Goal: Task Accomplishment & Management: Use online tool/utility

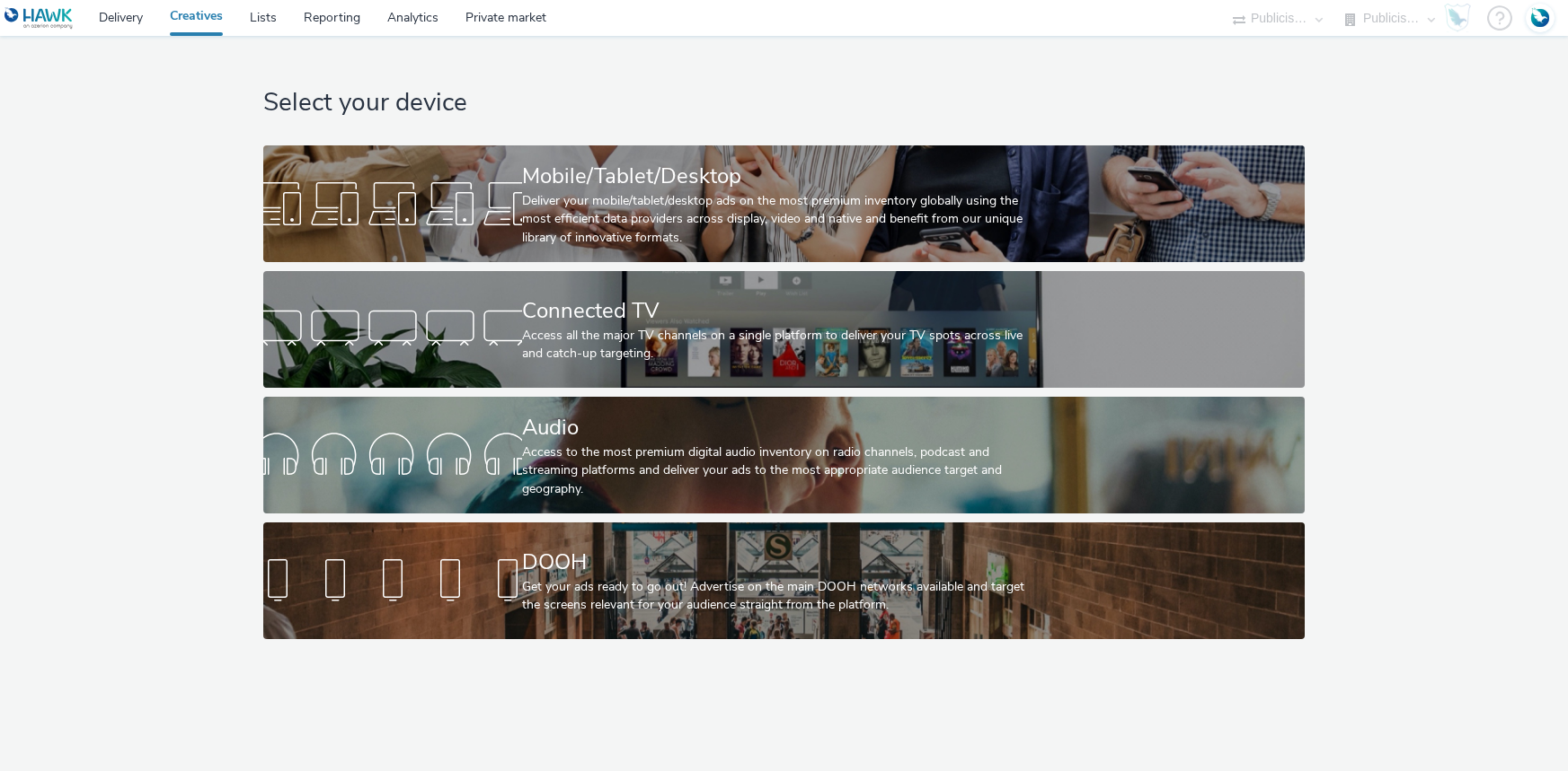
select select "d07aba32-d775-4fed-a722-f10c6504dd64"
select select "f97d6638-e0a1-4f7a-bf46-55015878e29e"
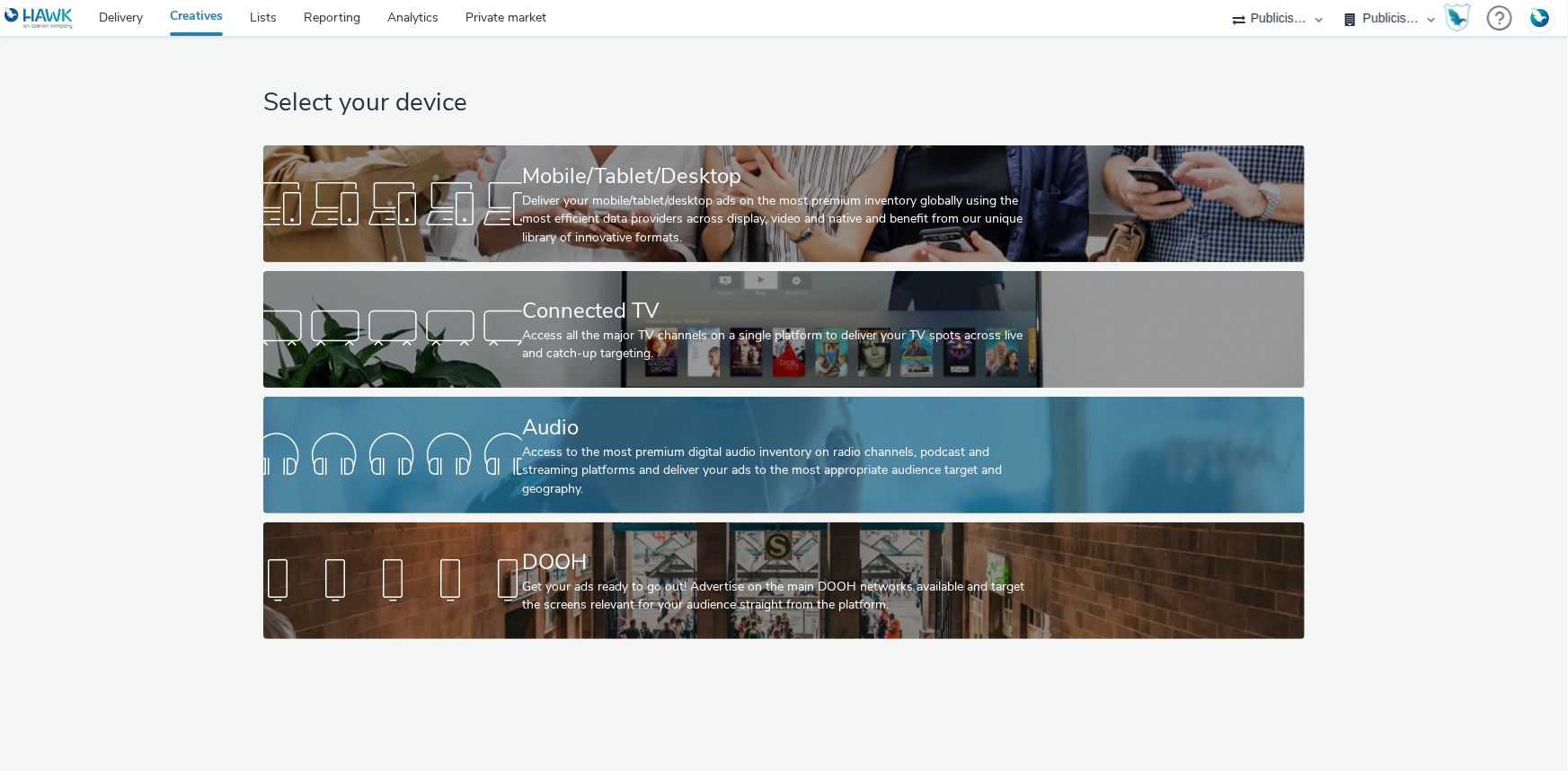
click at [585, 445] on div "Access to the most premium digital audio inventory on radio channels, podcast a…" at bounding box center [781, 471] width 517 height 55
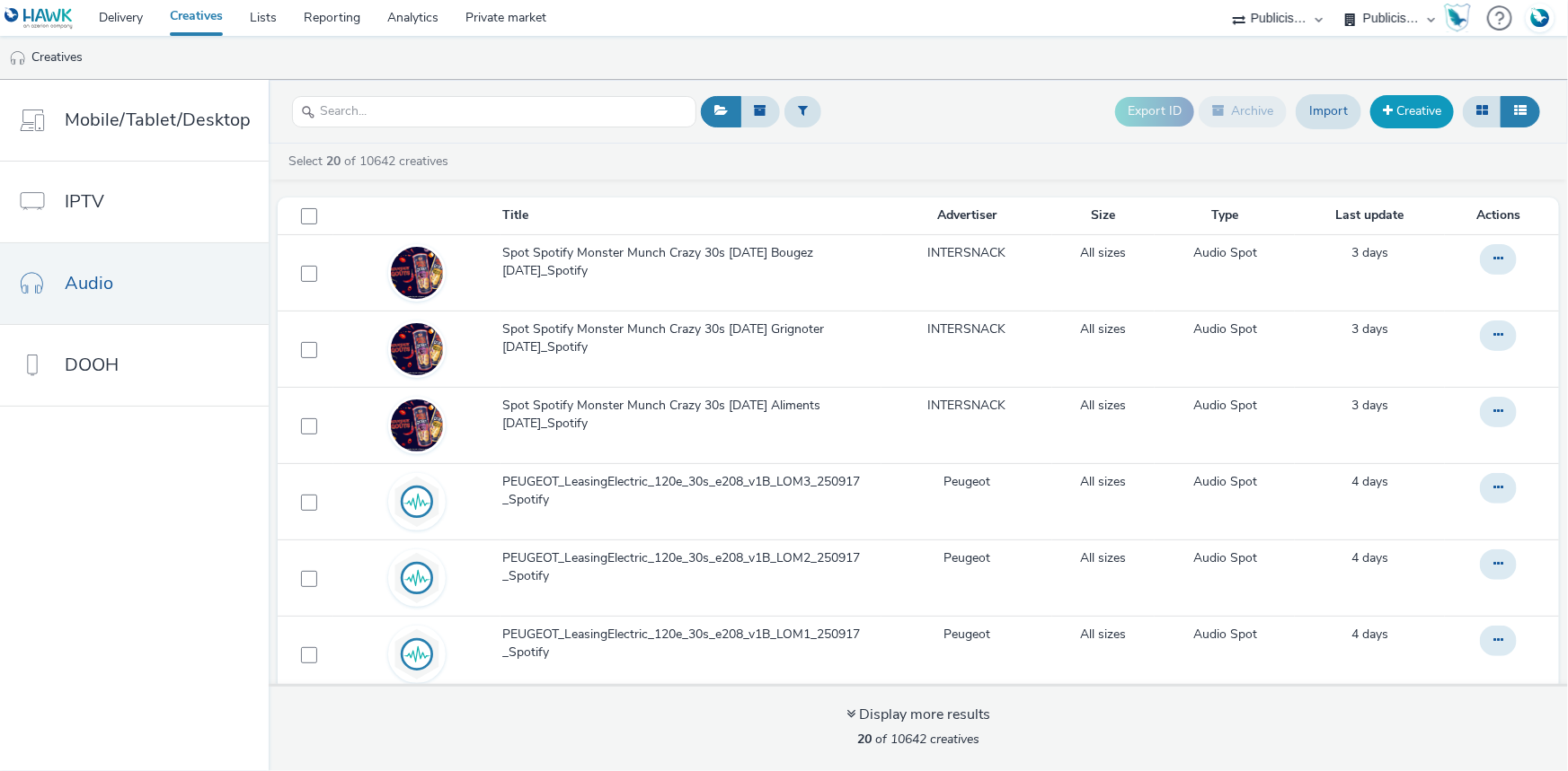
click at [1389, 109] on span at bounding box center [1387, 109] width 10 height 12
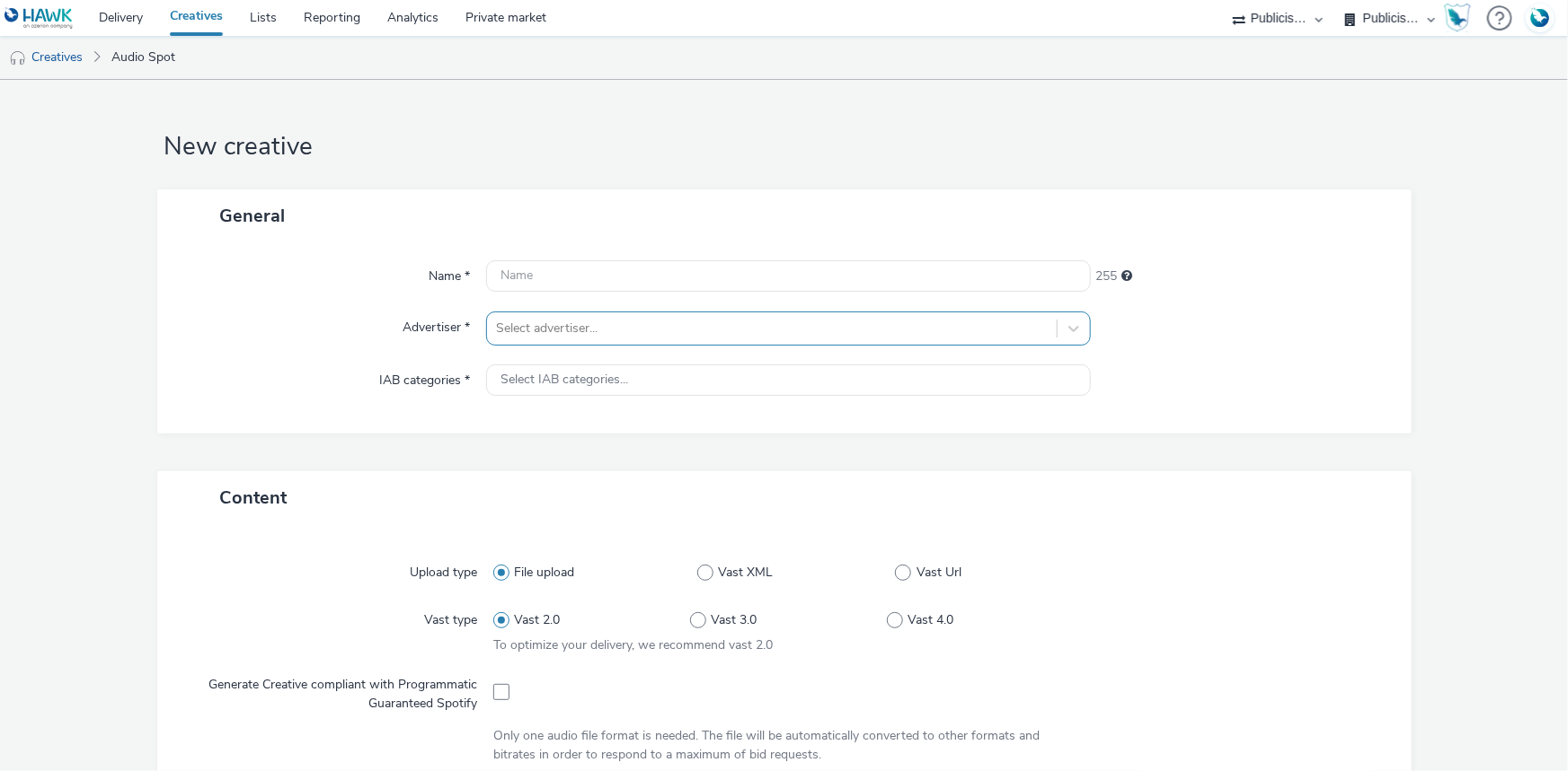
click at [577, 334] on div at bounding box center [771, 328] width 551 height 22
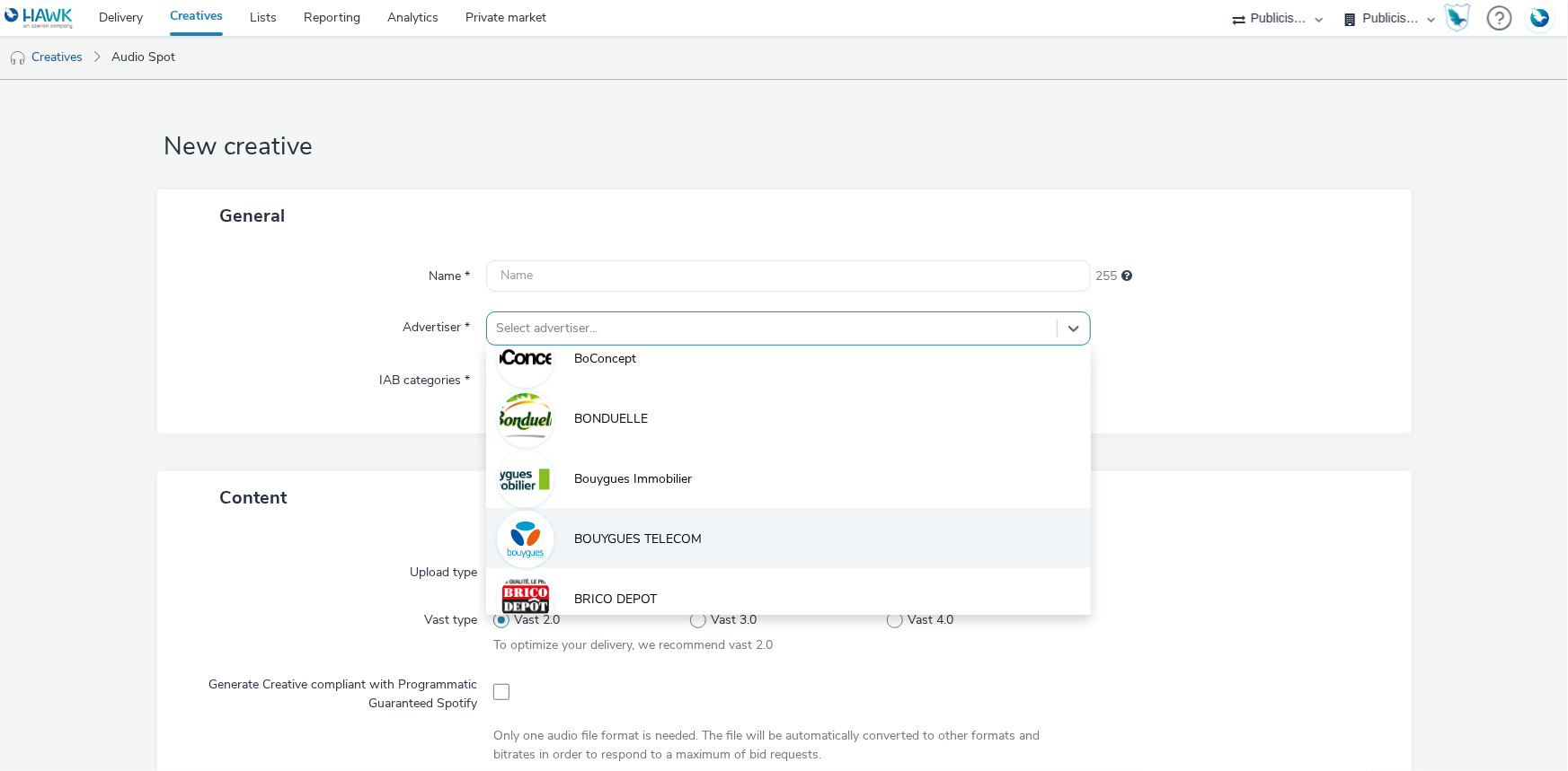
scroll to position [584, 0]
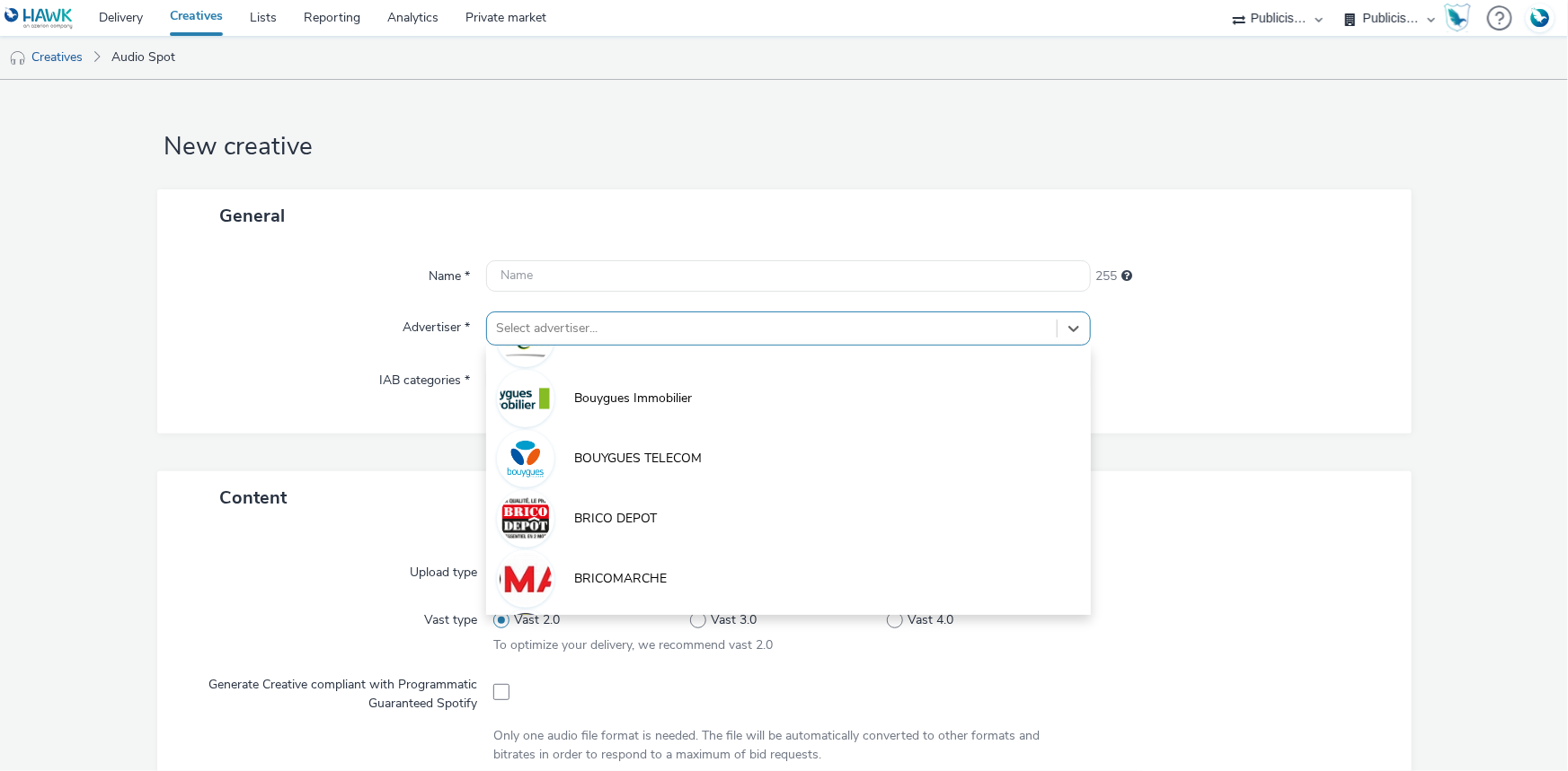
drag, startPoint x: 649, startPoint y: 458, endPoint x: 658, endPoint y: 471, distance: 15.8
click at [648, 458] on span "BOUYGUES TELECOM" at bounding box center [637, 458] width 127 height 18
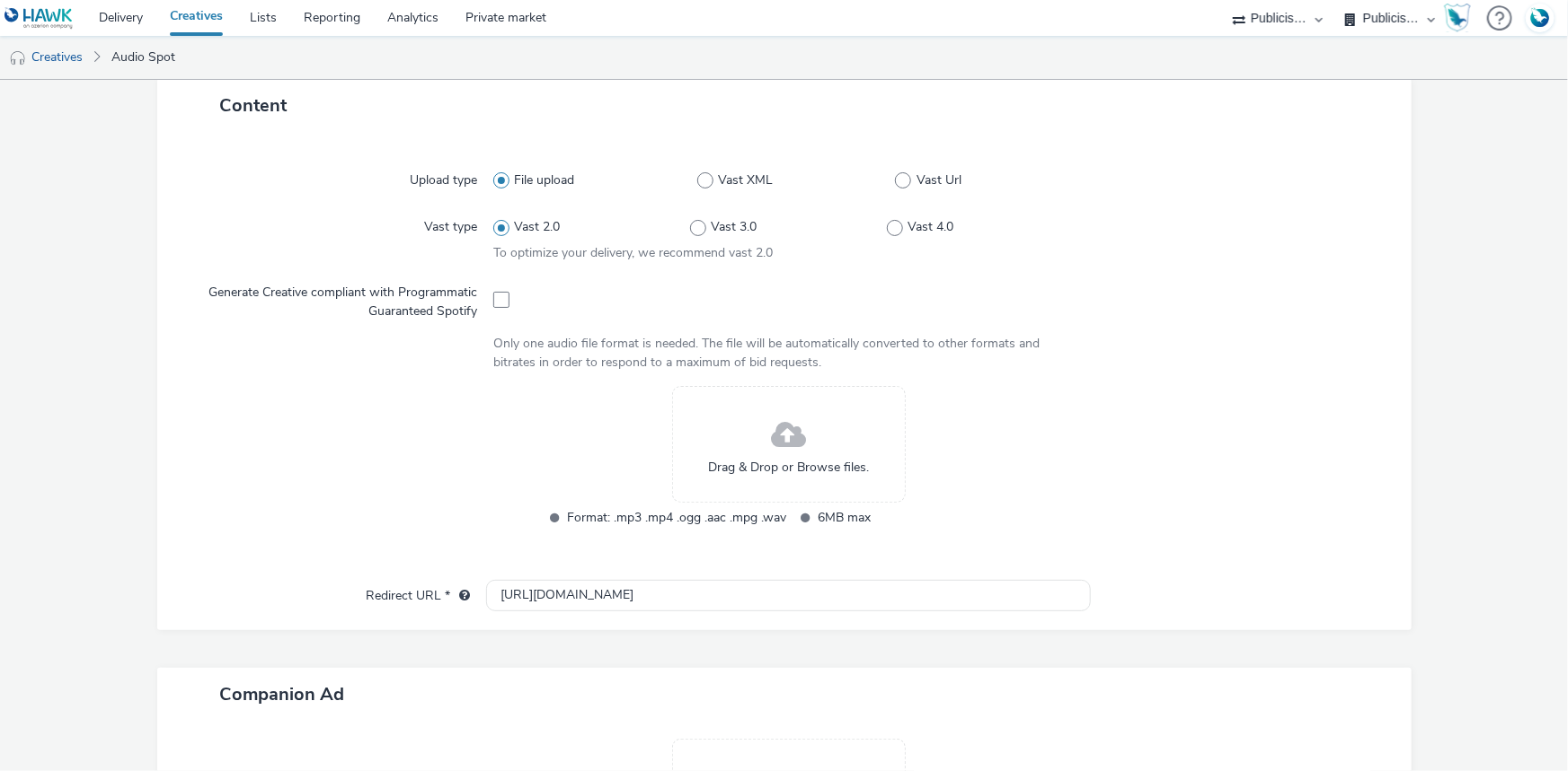
scroll to position [408, 0]
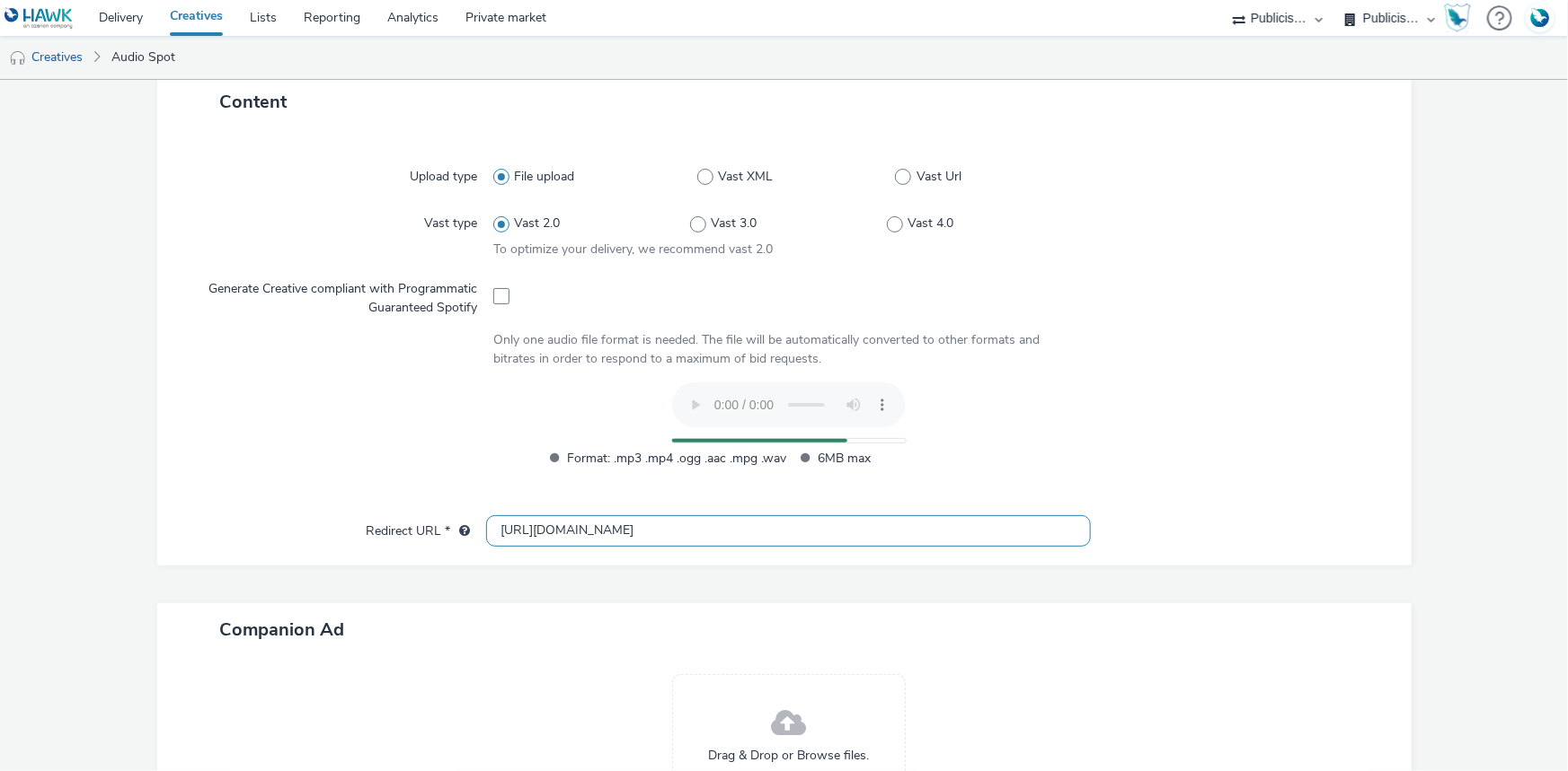
click at [517, 535] on input "[URL][DOMAIN_NAME]" at bounding box center [788, 531] width 605 height 32
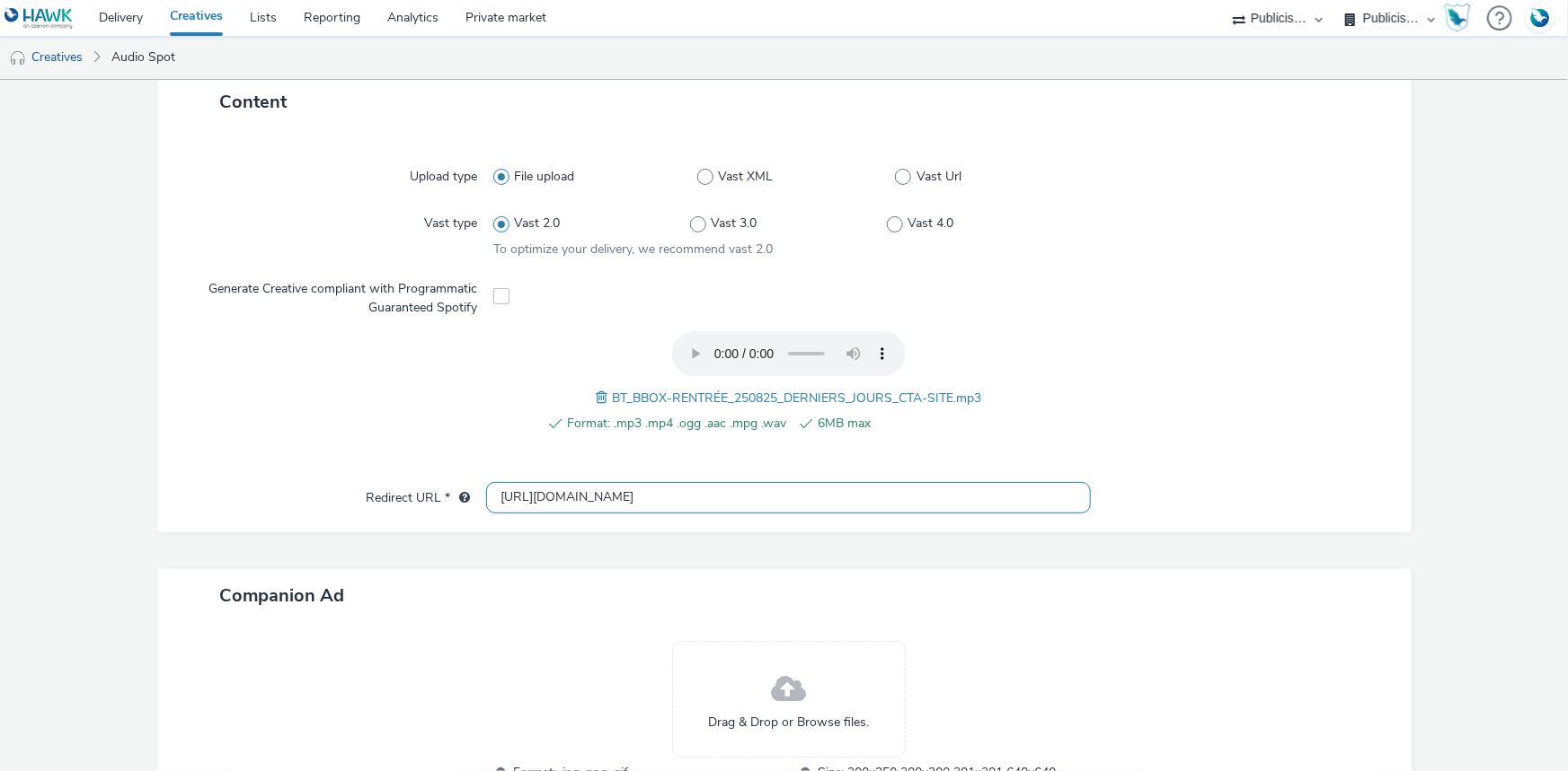
type input "[URL][DOMAIN_NAME]"
click at [725, 395] on span "BT_BBOX-RENTRÉE_250825_DERNIERS_JOURS_CTA-SITE.mp3" at bounding box center [797, 399] width 369 height 17
copy span "BT_BBOX-RENTRÉE_250825_DERNIERS_JOURS_CTA-SITE.mp3"
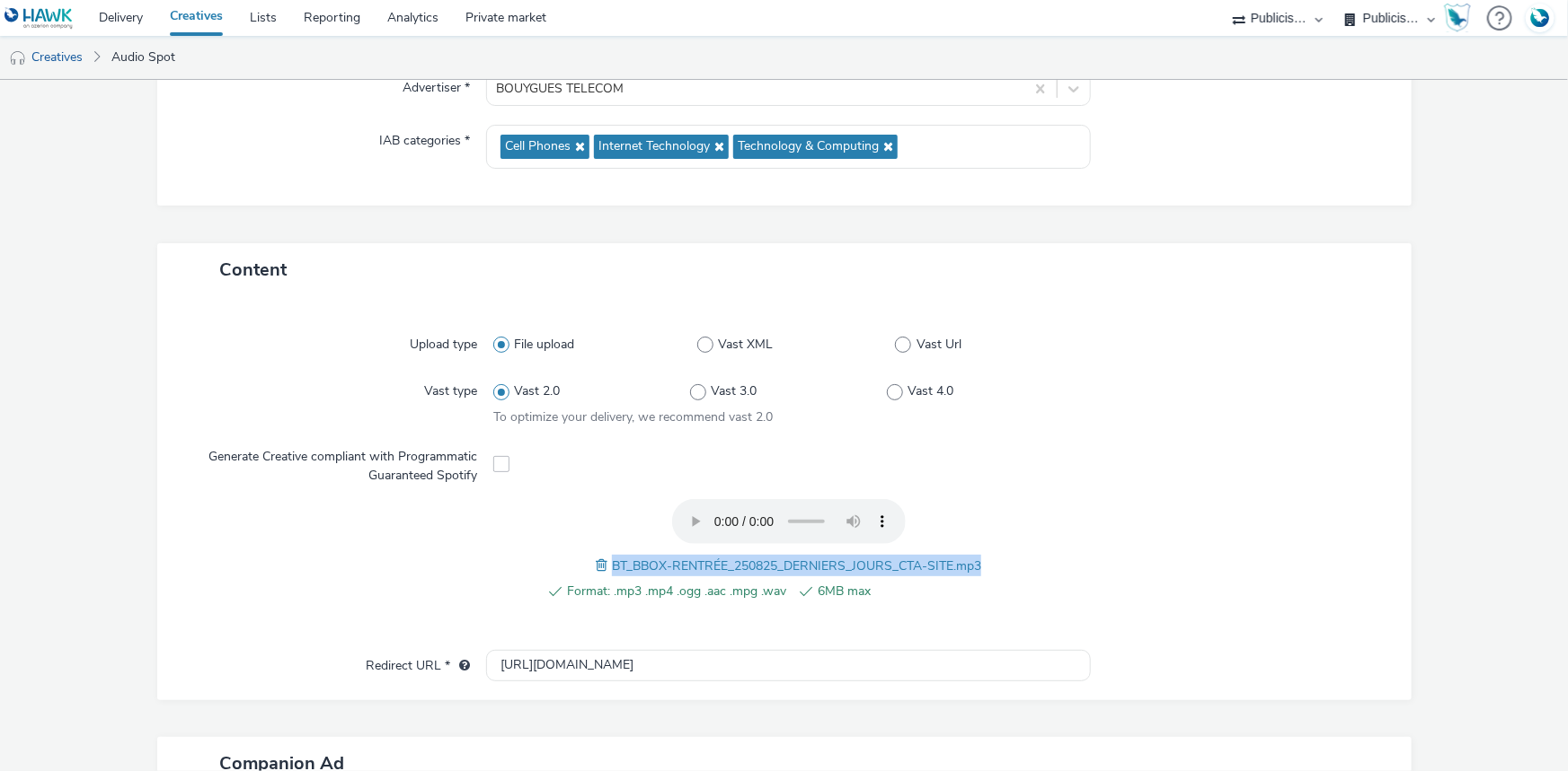
scroll to position [80, 0]
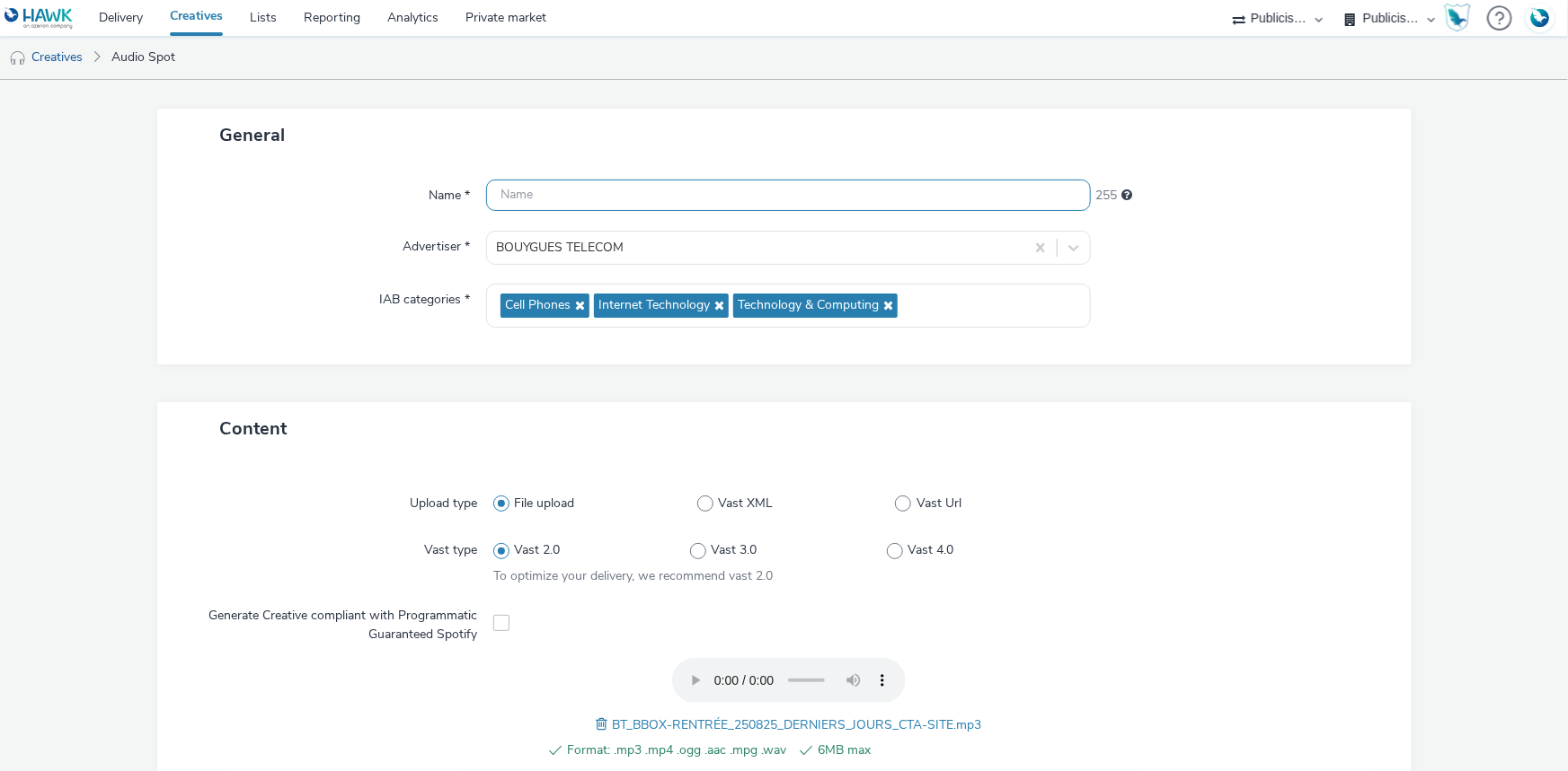
paste input "BT_BBOX-RENTRÉE_250825_DERNIERS_JOURS_CTA-SITE.mp3"
type input "BT_BBOX-RENTRÉE_250825_DERNIERS_JOURS_CTA-SITE"
click at [1237, 402] on div "Content" at bounding box center [784, 429] width 1254 height 53
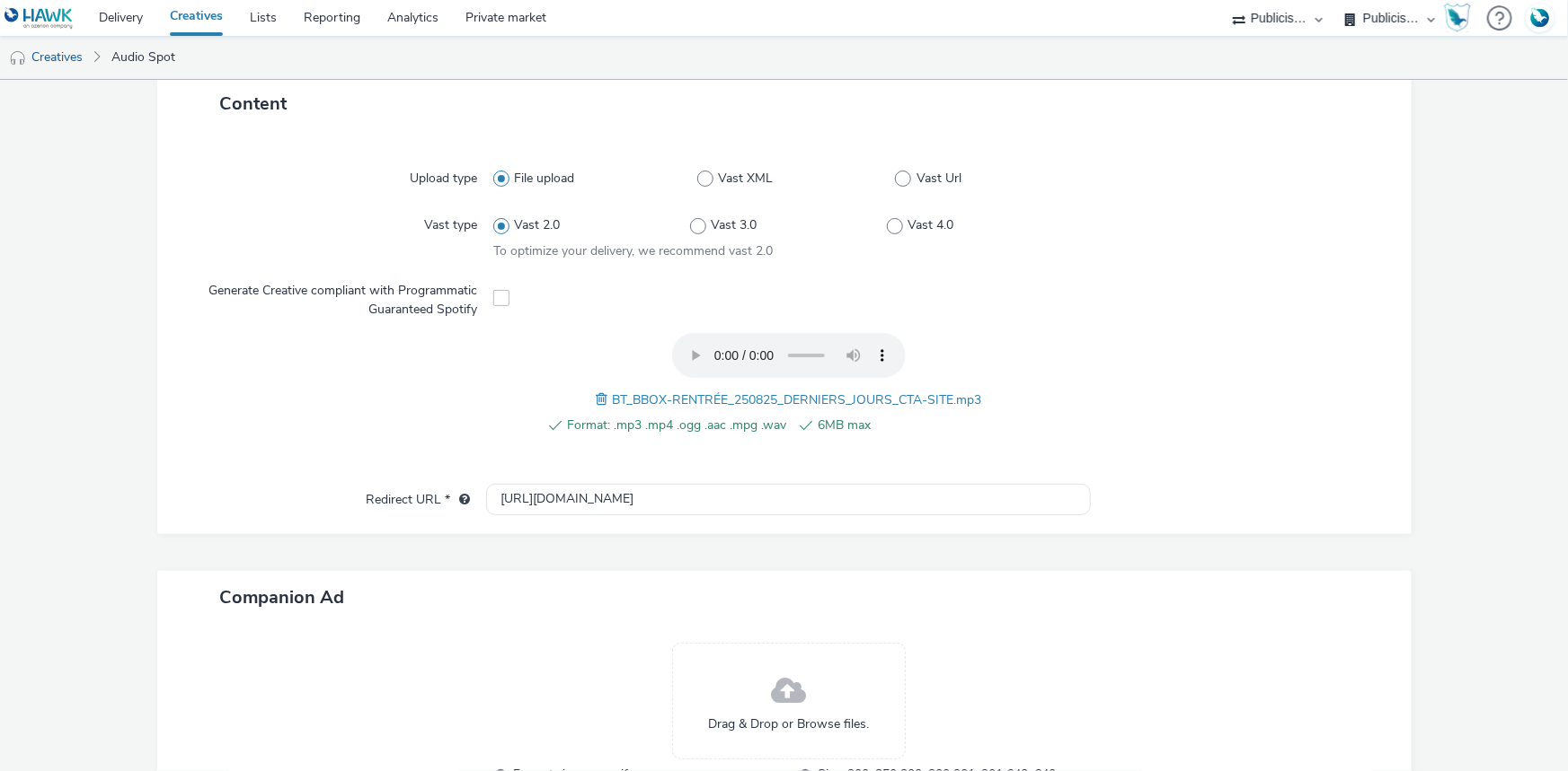
scroll to position [562, 0]
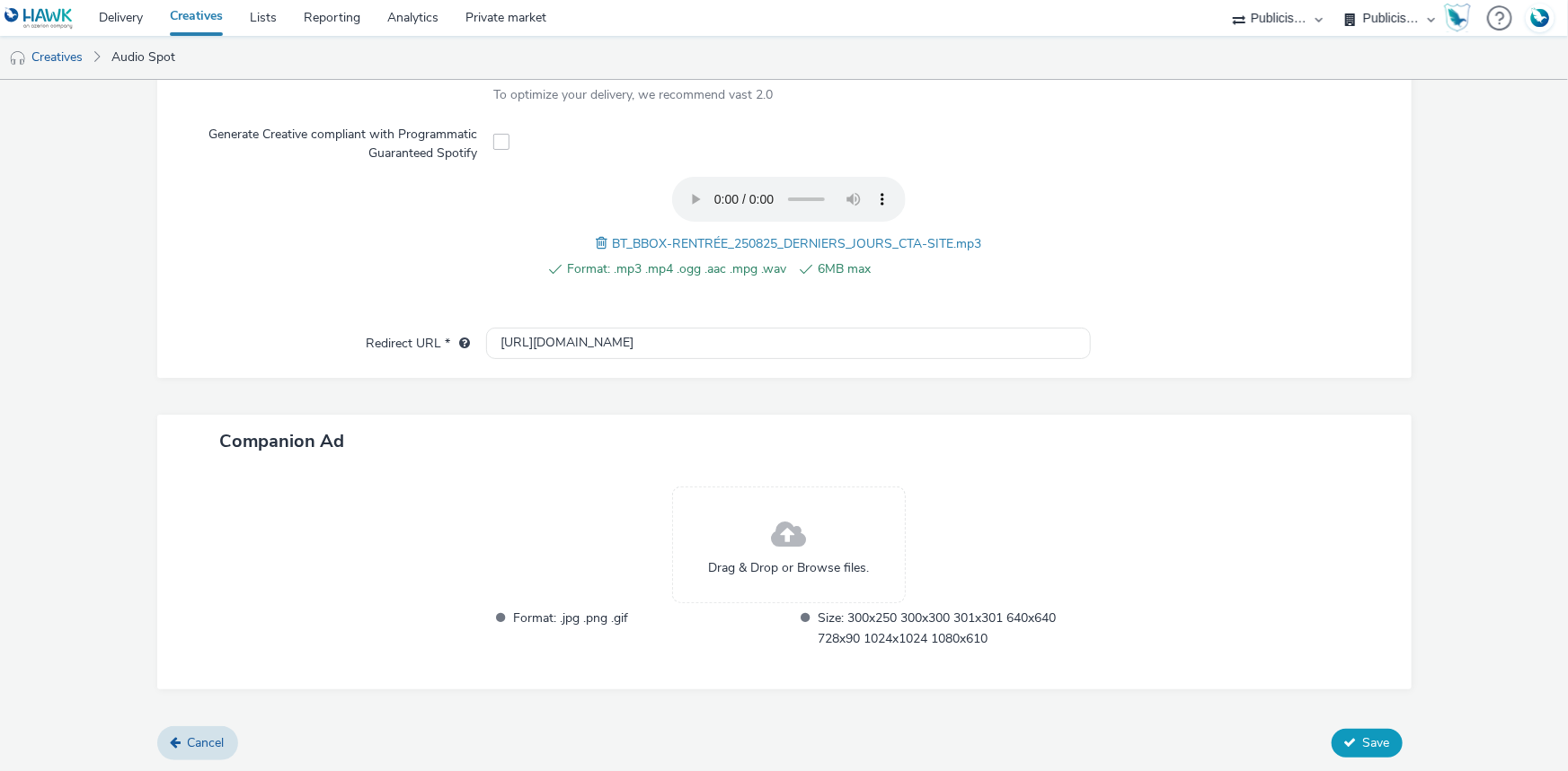
click at [1344, 746] on icon at bounding box center [1350, 742] width 12 height 12
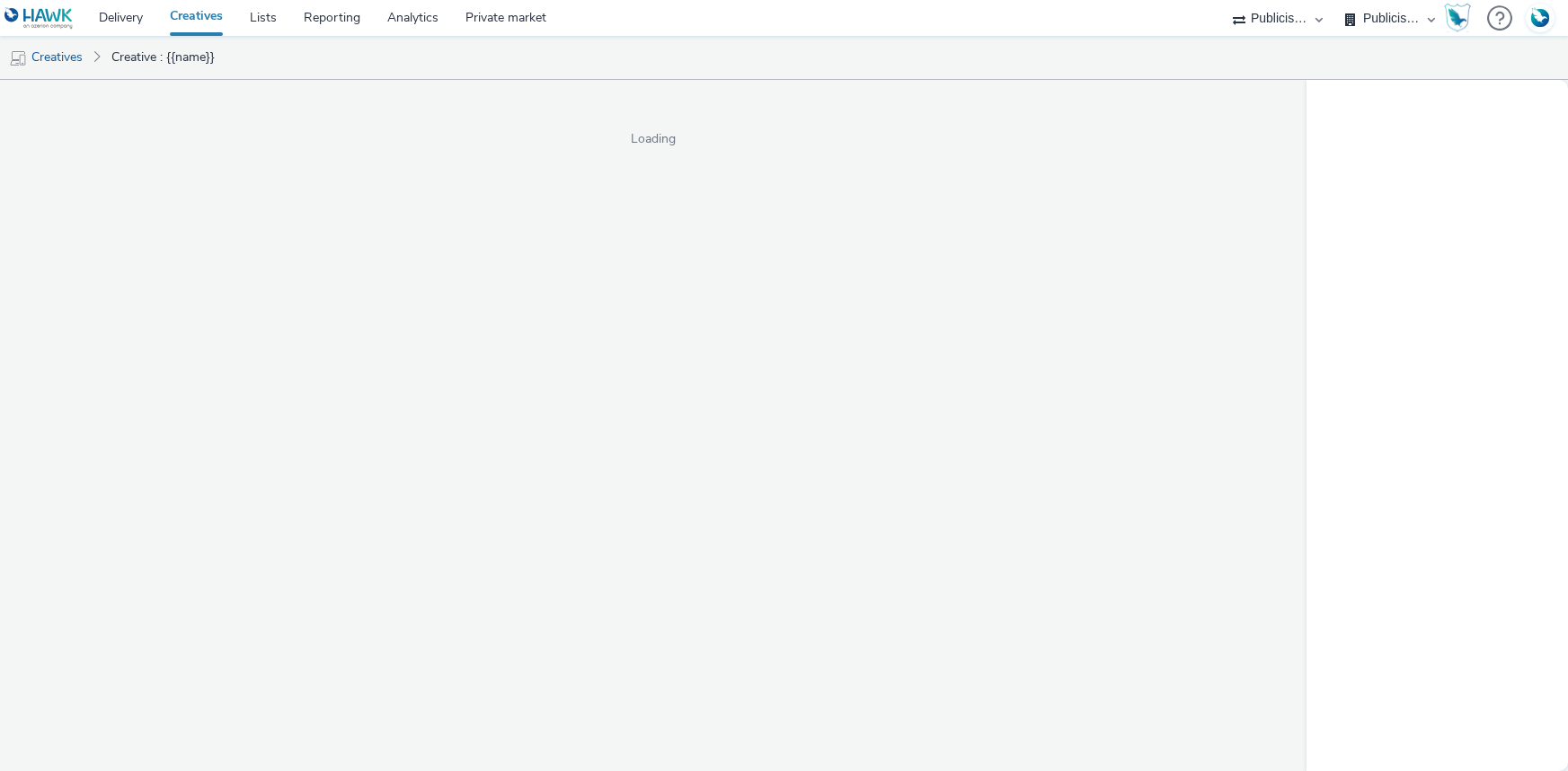
select select "d07aba32-d775-4fed-a722-f10c6504dd64"
select select "f97d6638-e0a1-4f7a-bf46-55015878e29e"
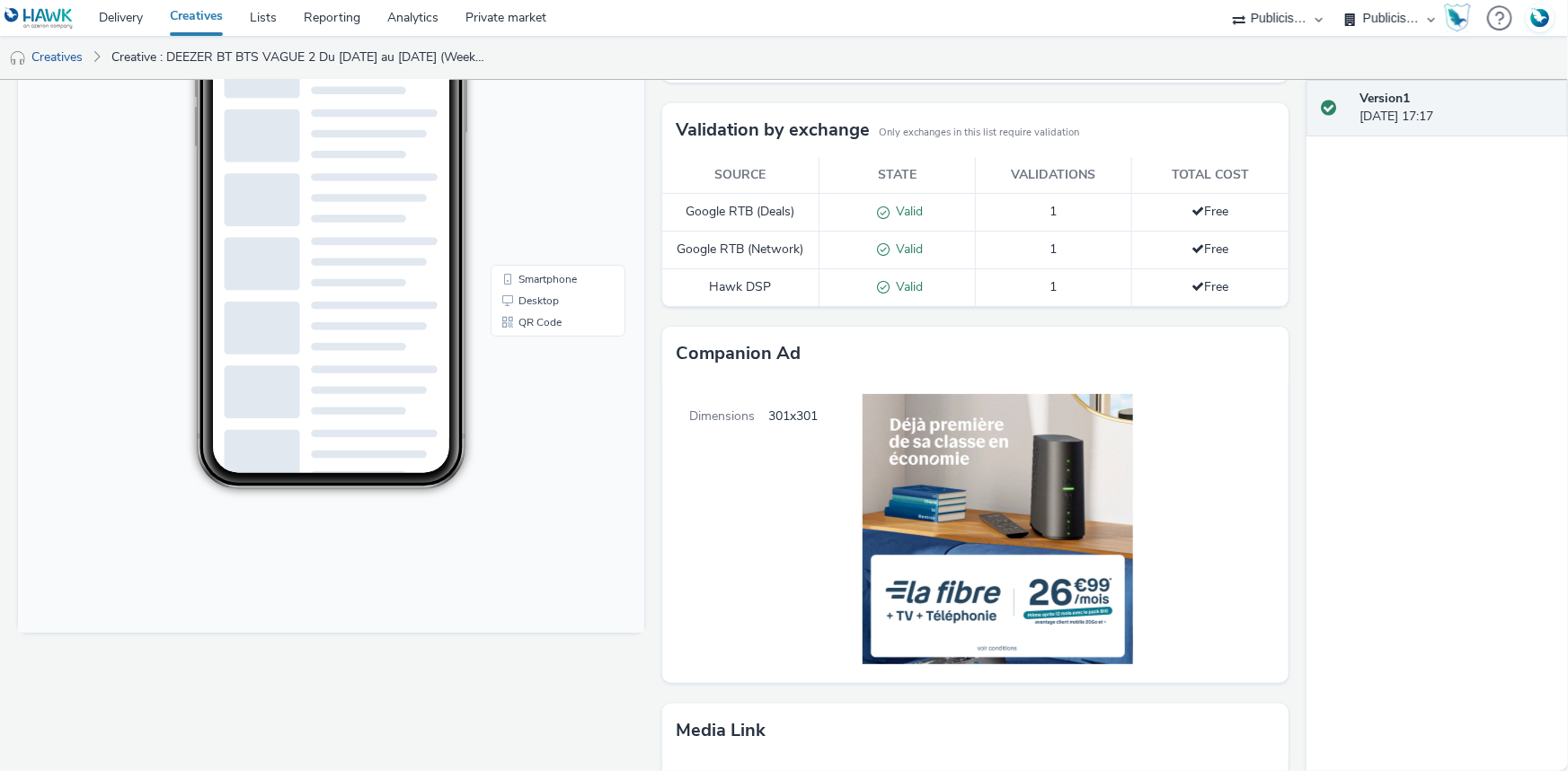
scroll to position [326, 0]
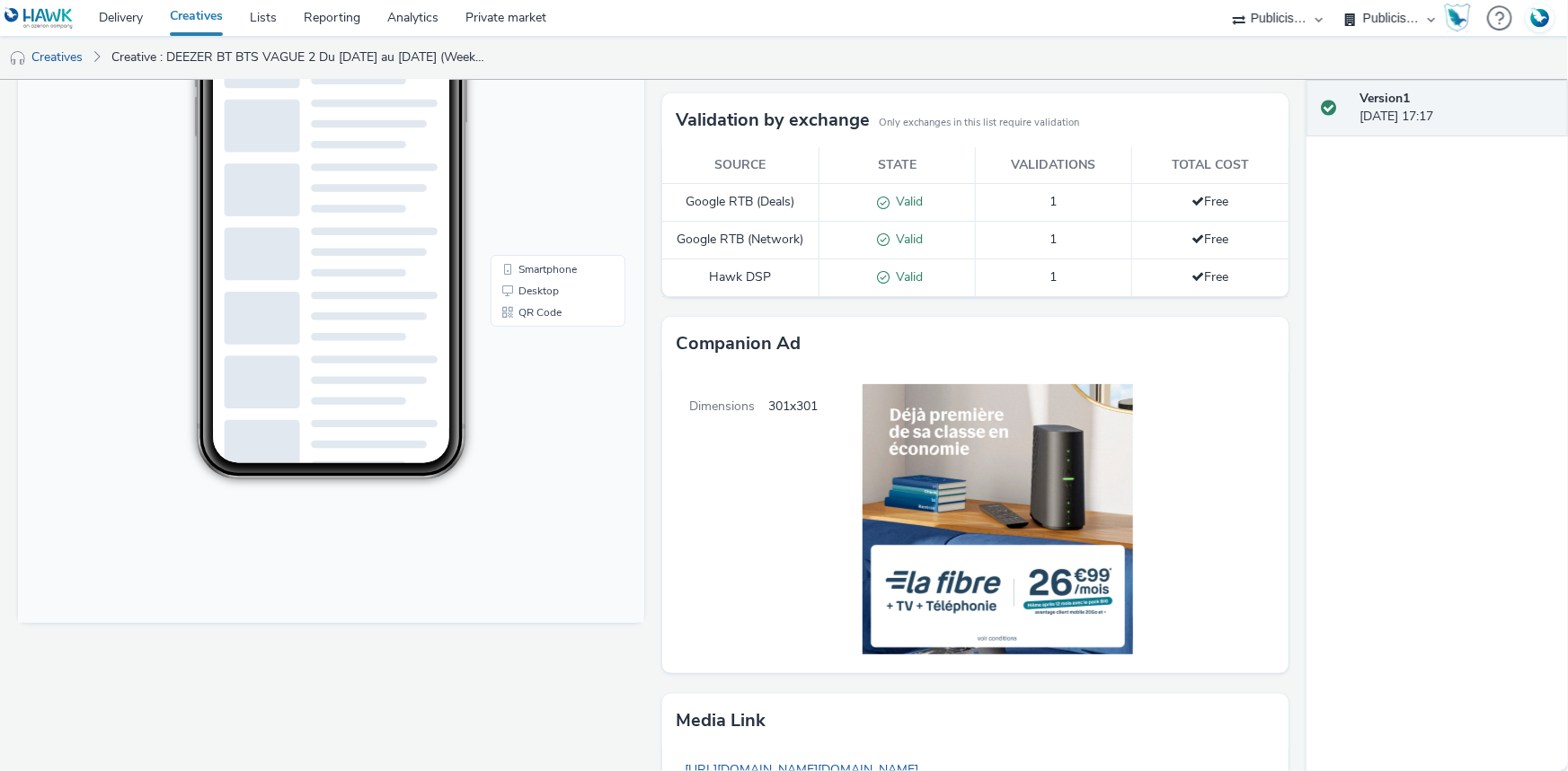
click at [206, 11] on link "Creatives" at bounding box center [196, 18] width 80 height 36
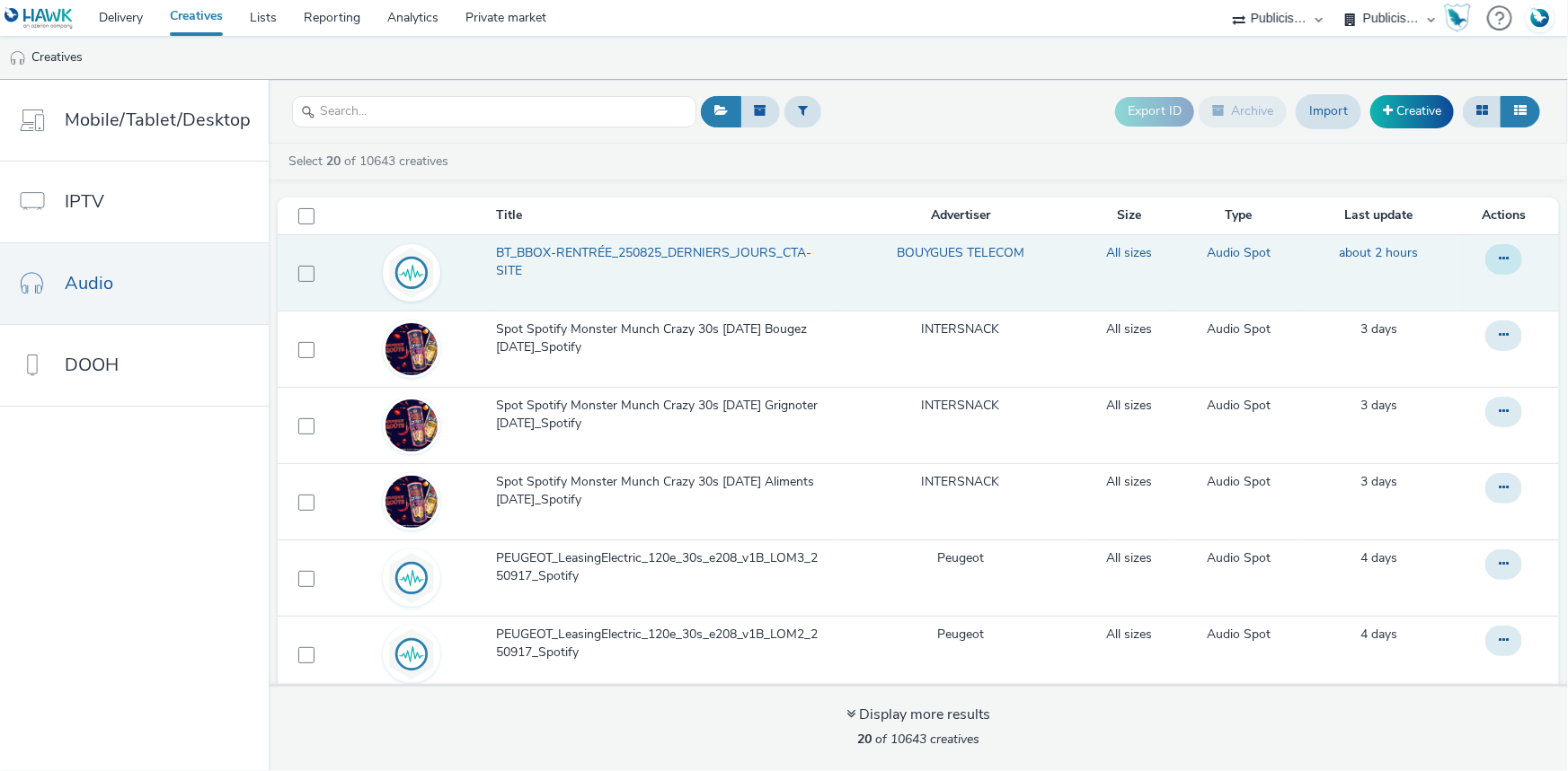
click at [1499, 254] on icon at bounding box center [1503, 258] width 10 height 12
click at [1404, 332] on link "Duplicate" at bounding box center [1455, 331] width 135 height 36
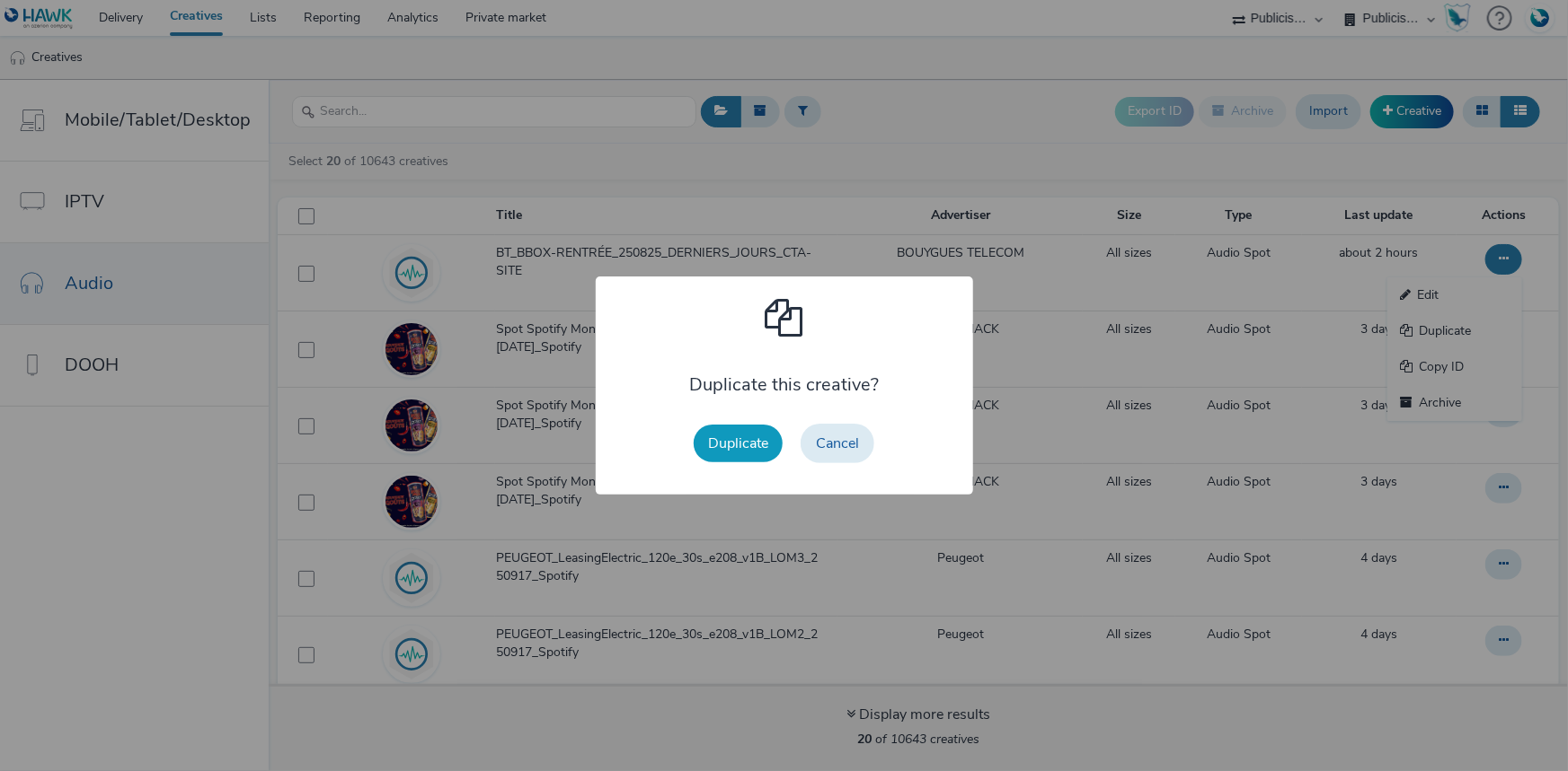
click at [736, 444] on button "Duplicate" at bounding box center [738, 444] width 89 height 37
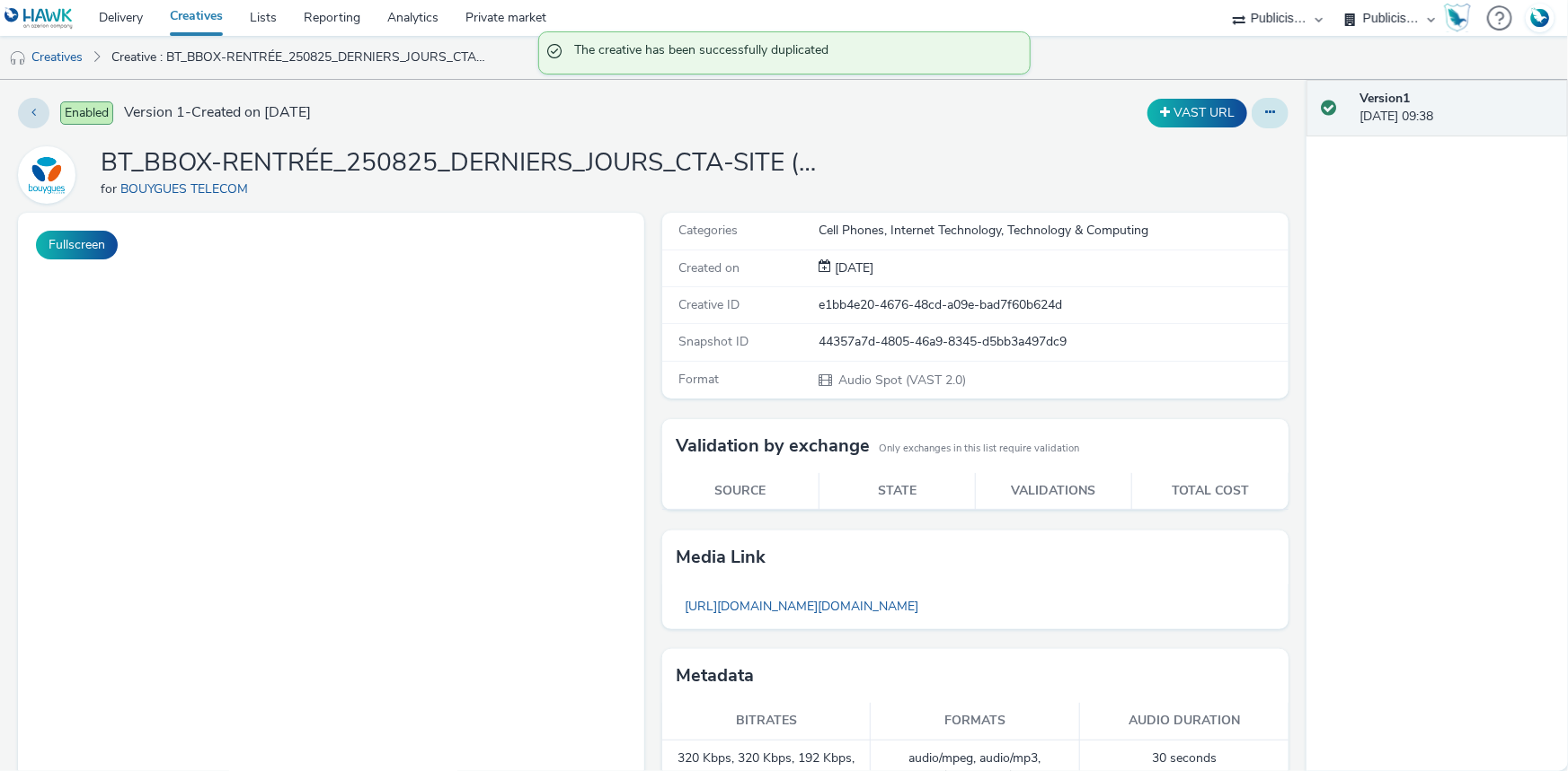
click at [1265, 111] on icon at bounding box center [1269, 111] width 10 height 12
click at [1195, 142] on link "Edit" at bounding box center [1221, 149] width 135 height 36
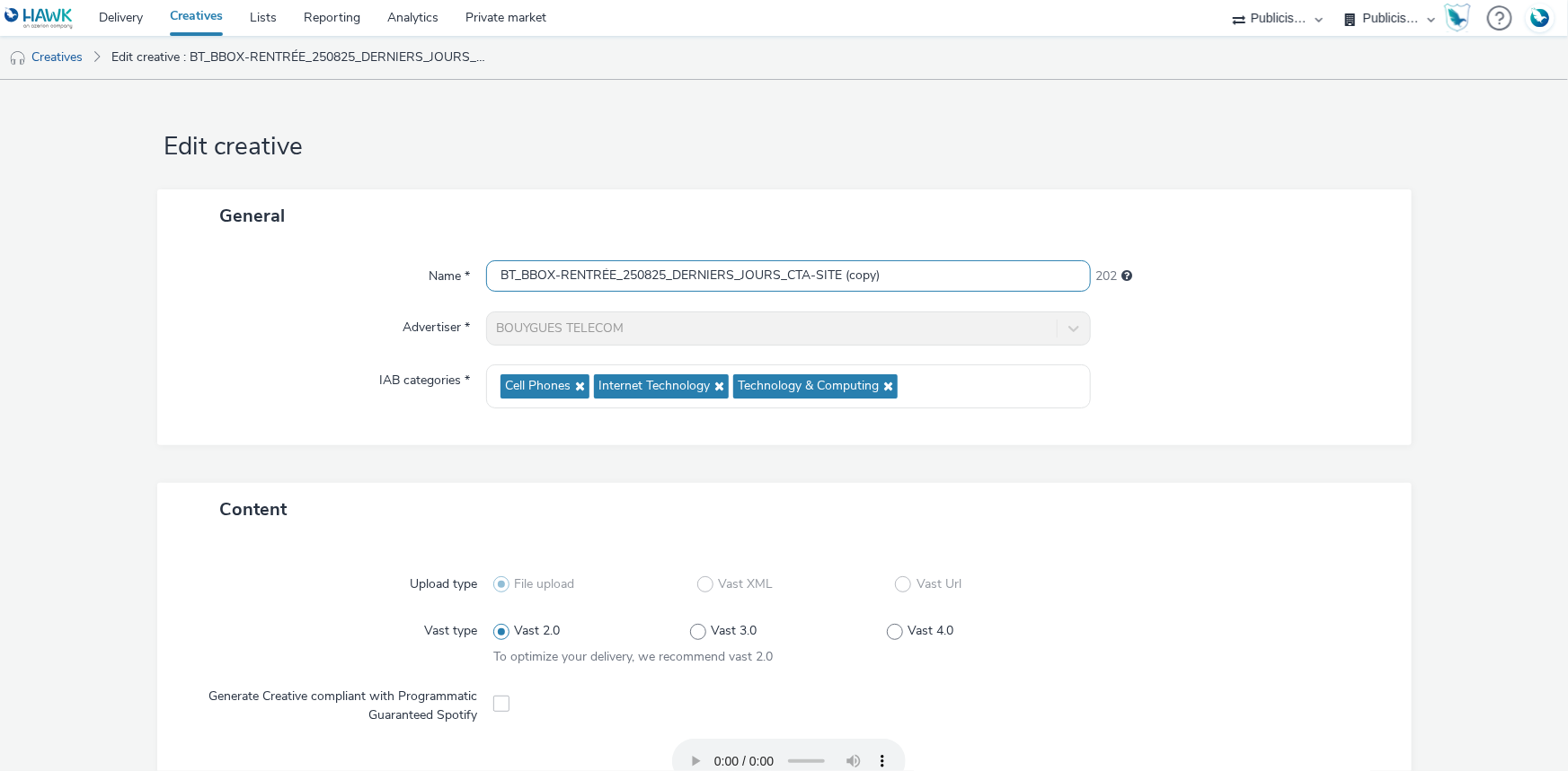
drag, startPoint x: 841, startPoint y: 269, endPoint x: 1122, endPoint y: 314, distance: 284.6
click at [1111, 317] on div "Name * BT_BBOX-RENTRÉE_250825_DERNIERS_JOURS_CTA-SITE (copy) 202 Advertiser * B…" at bounding box center [784, 343] width 1254 height 203
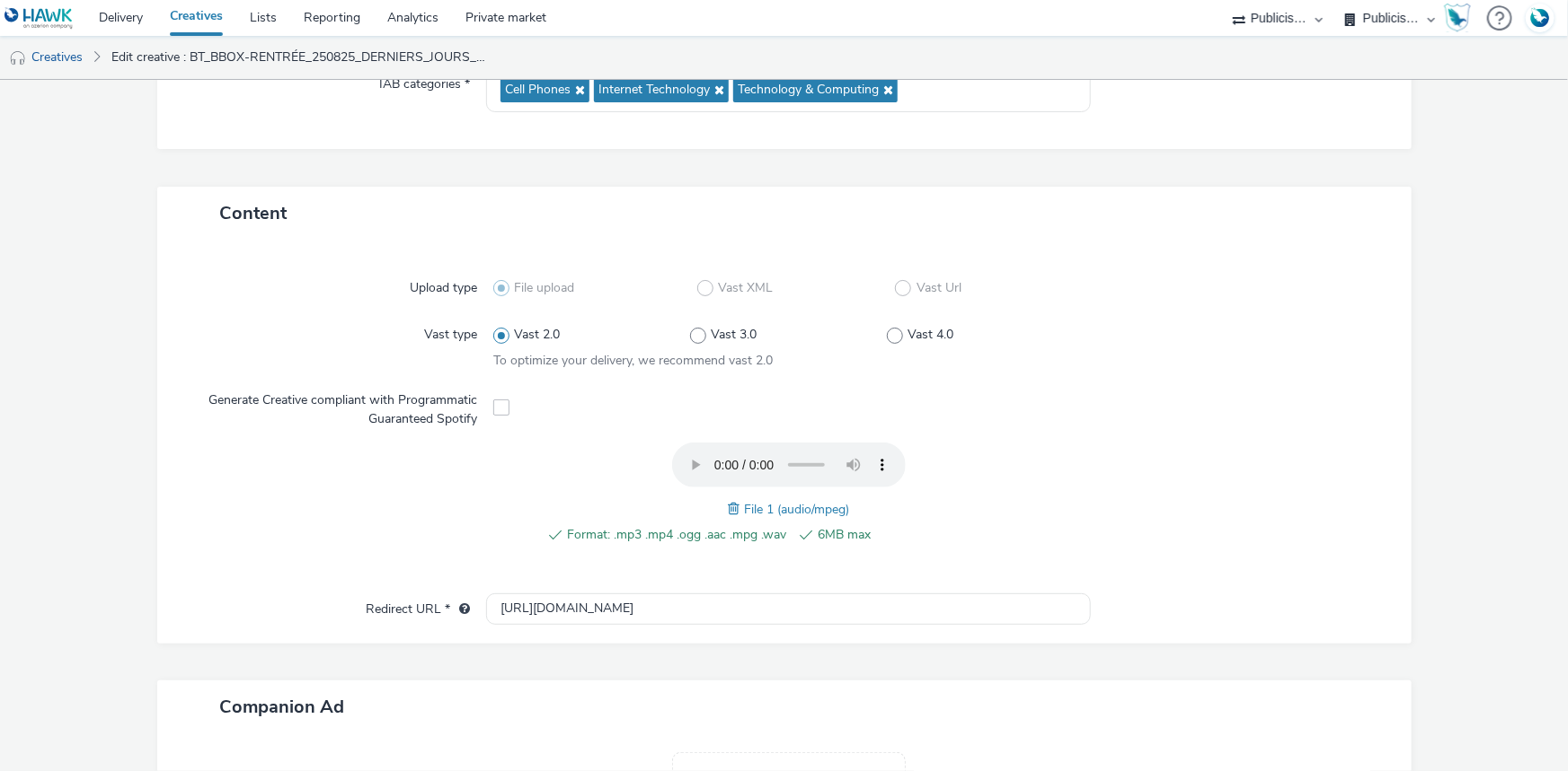
scroll to position [562, 0]
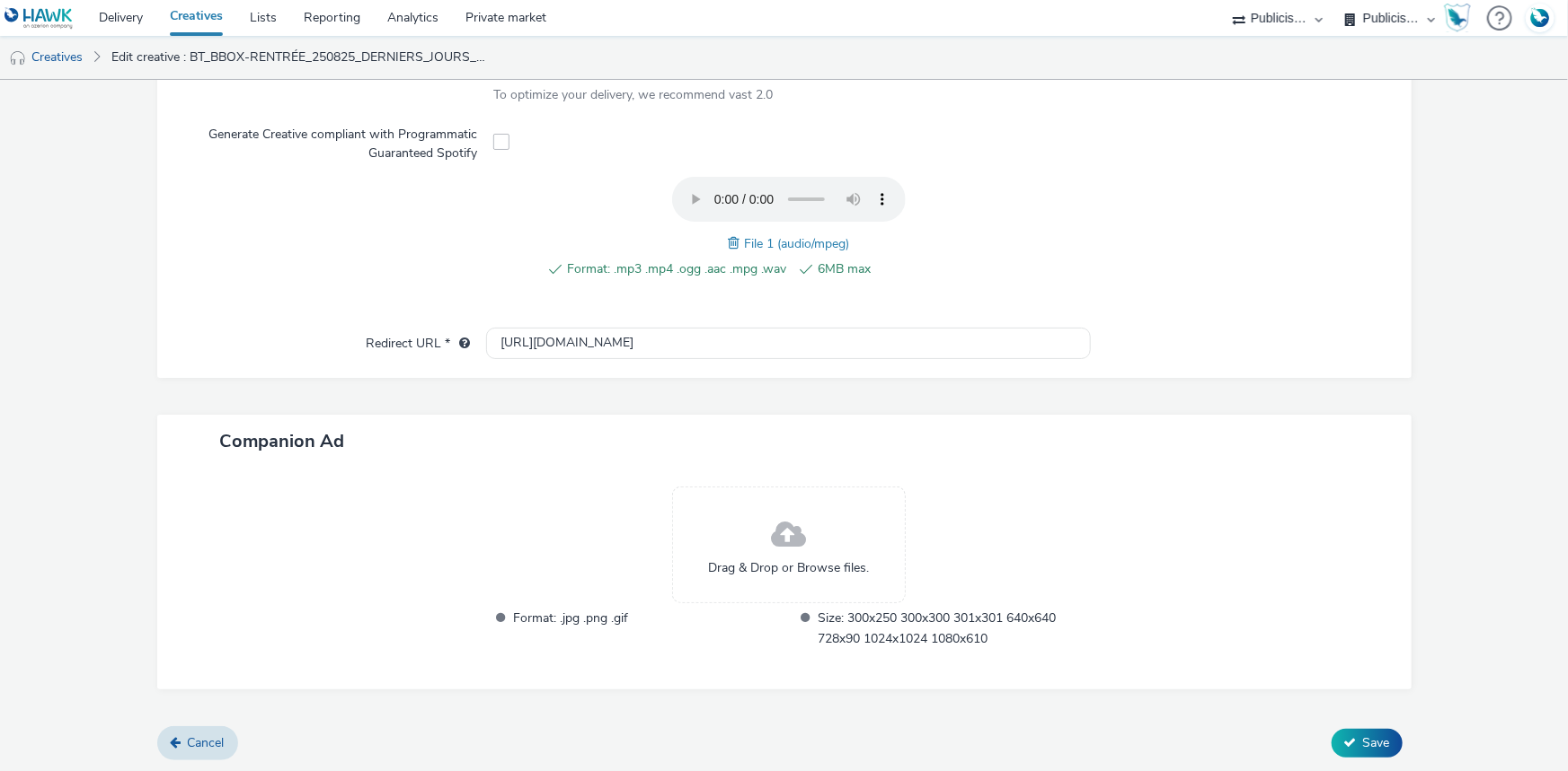
type input "BT_BBOX-RENTRÉE_250825_DERNIERS_JOURS_CTA-SITE_Deezer"
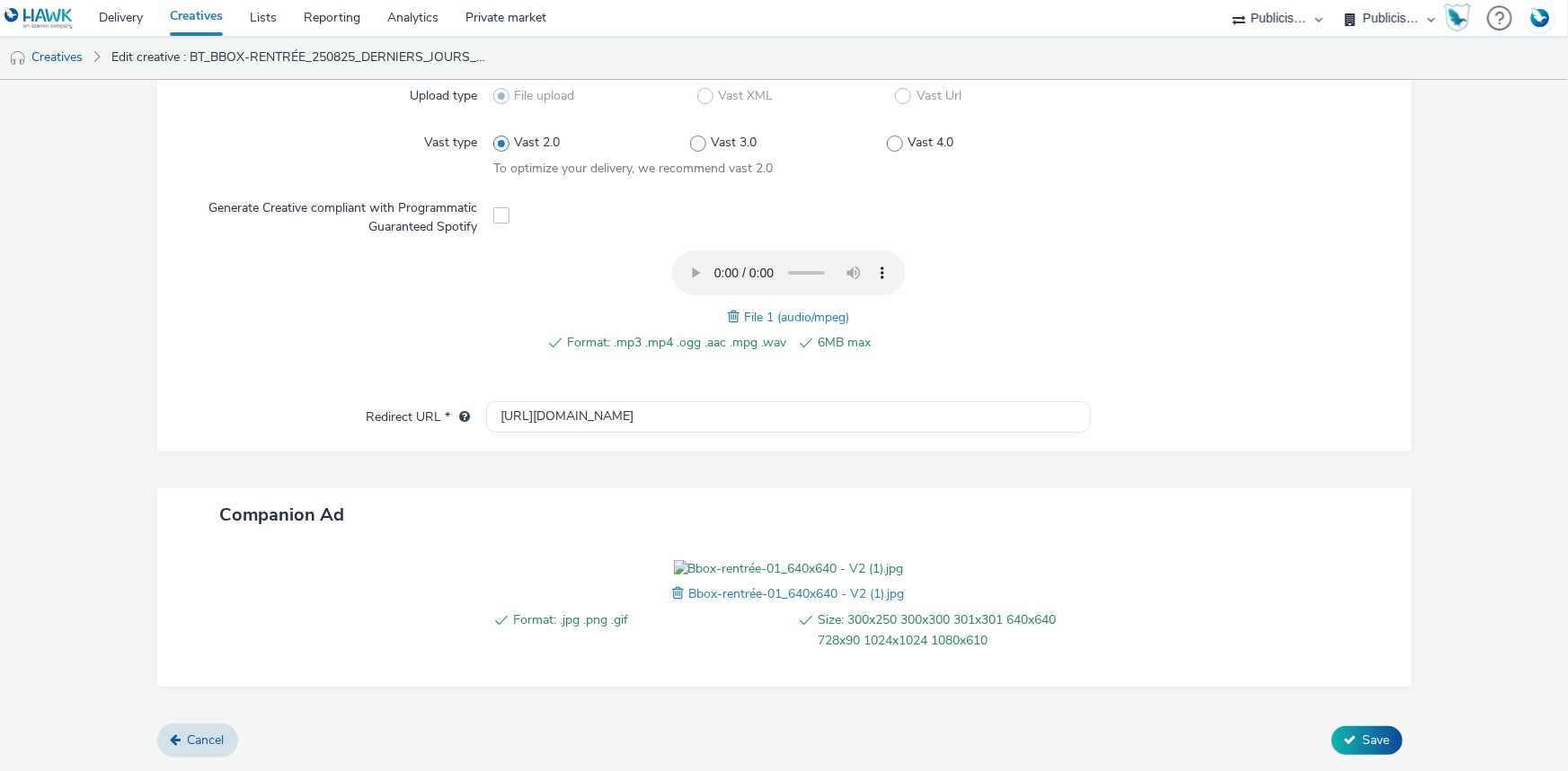
scroll to position [589, 0]
click at [1372, 735] on span "Save" at bounding box center [1376, 740] width 27 height 17
